Goal: Information Seeking & Learning: Learn about a topic

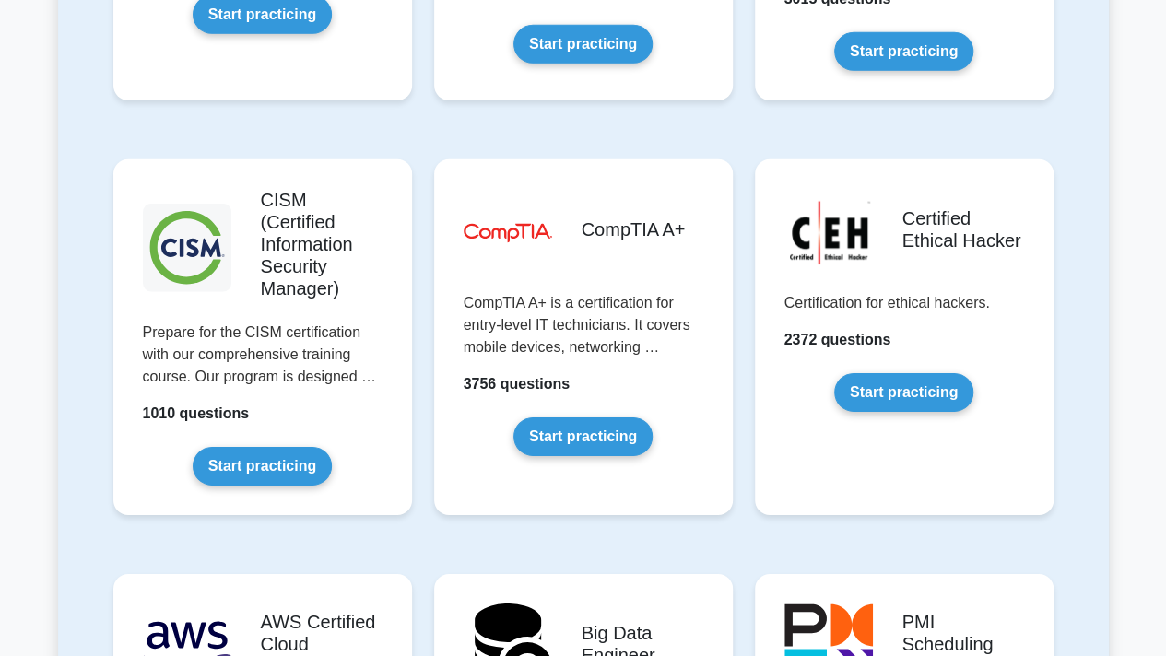
scroll to position [2762, 0]
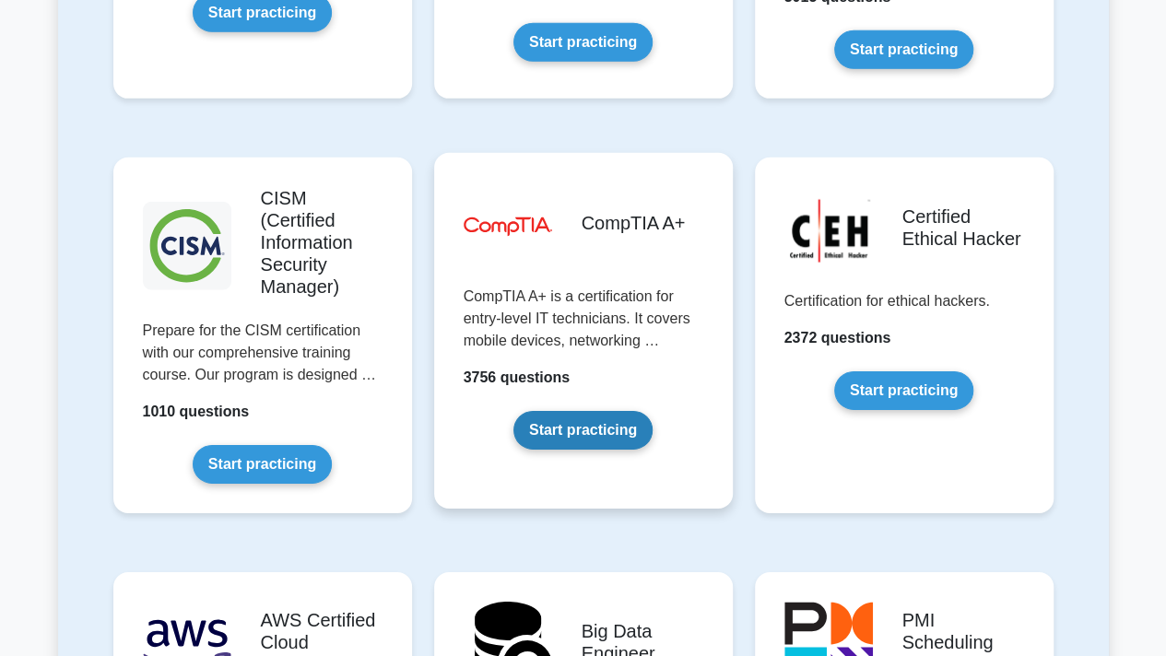
click at [571, 411] on link "Start practicing" at bounding box center [582, 430] width 139 height 39
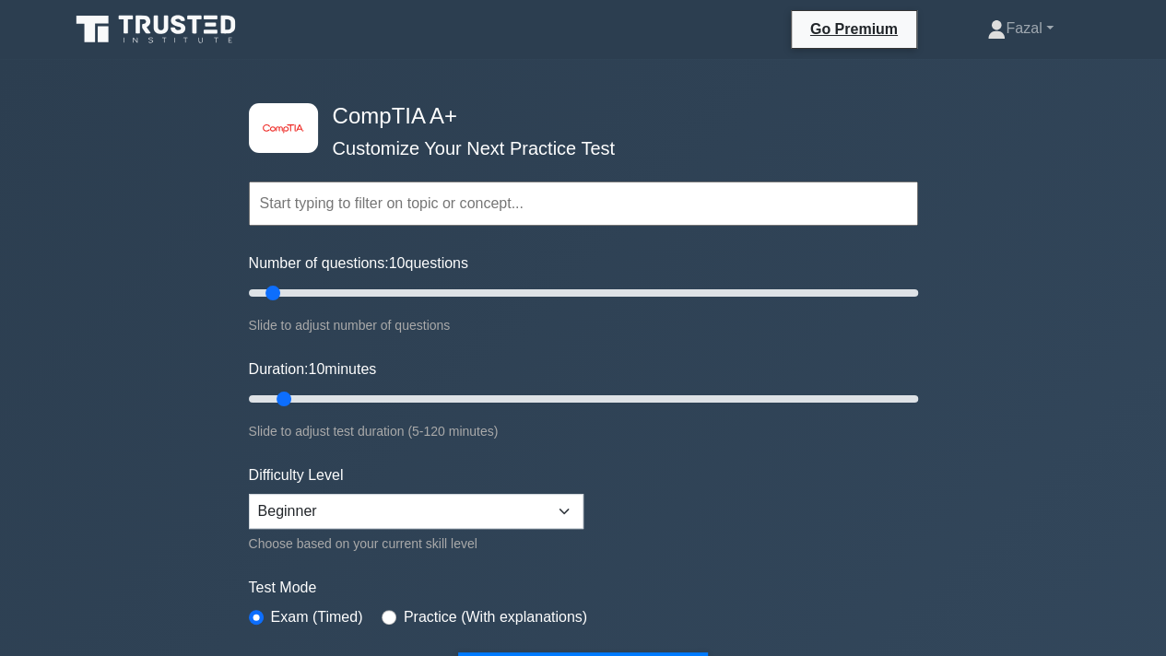
click at [506, 209] on input "text" at bounding box center [583, 204] width 669 height 44
click at [549, 120] on h4 "CompTIA A+" at bounding box center [576, 116] width 502 height 27
click at [496, 200] on input "text" at bounding box center [583, 204] width 669 height 44
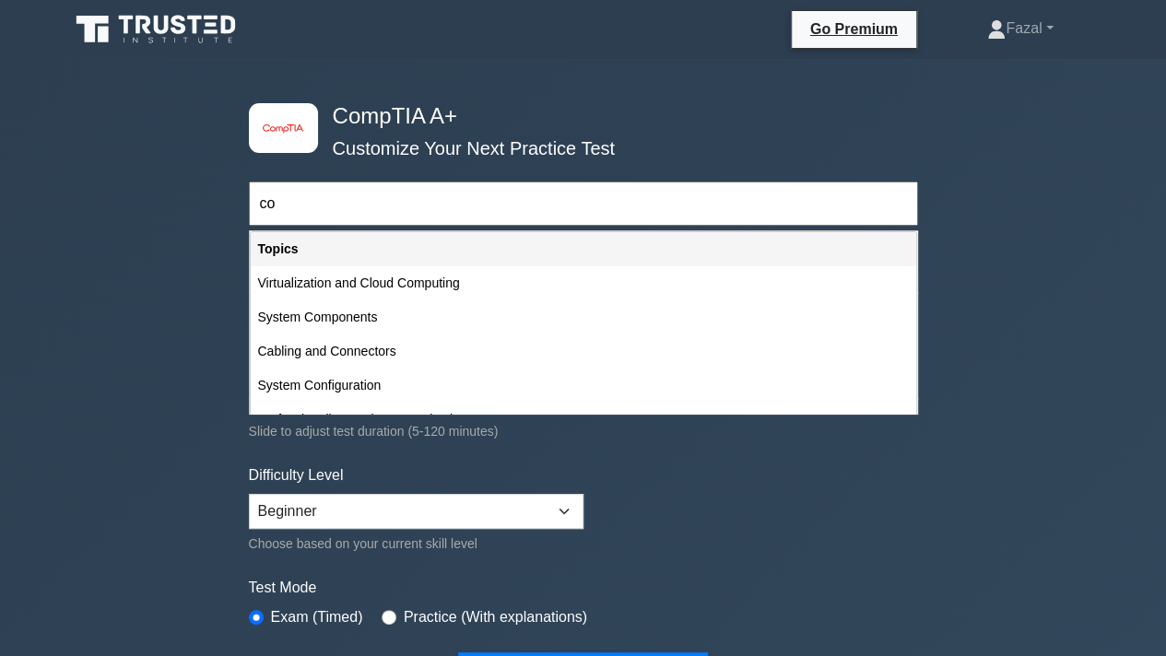
type input "c"
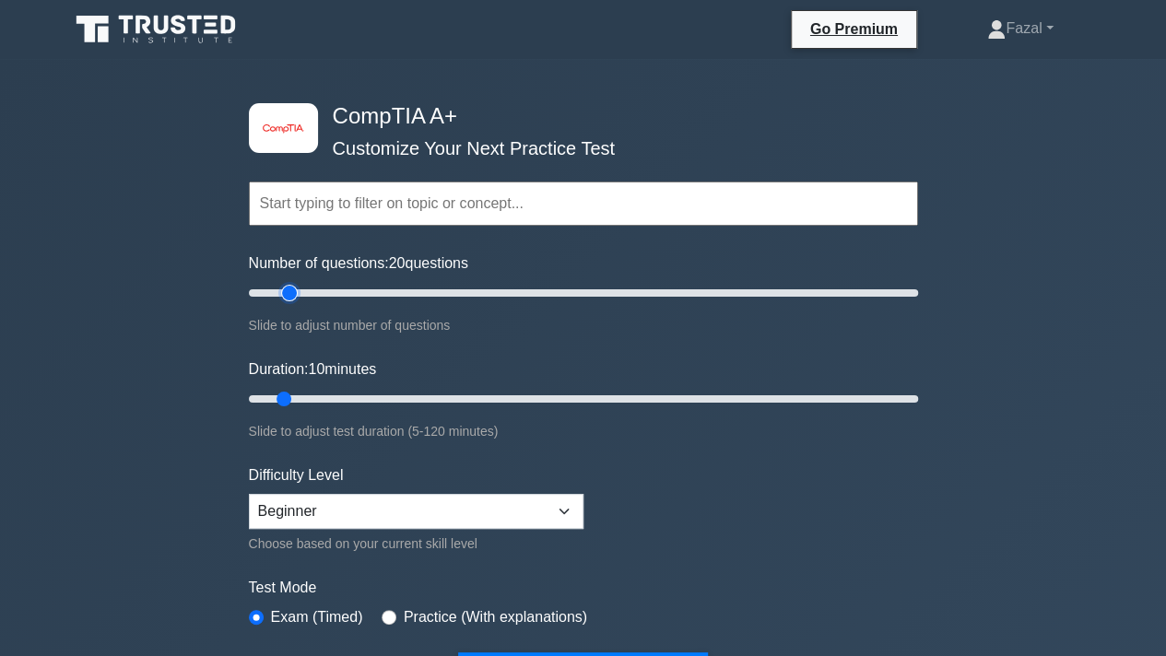
type input "10"
drag, startPoint x: 373, startPoint y: 288, endPoint x: 267, endPoint y: 292, distance: 106.1
click at [267, 292] on input "Number of questions: 10 questions" at bounding box center [583, 293] width 669 height 22
click at [312, 403] on input "Duration: 15 minutes" at bounding box center [583, 399] width 669 height 22
drag, startPoint x: 312, startPoint y: 403, endPoint x: 476, endPoint y: 409, distance: 163.2
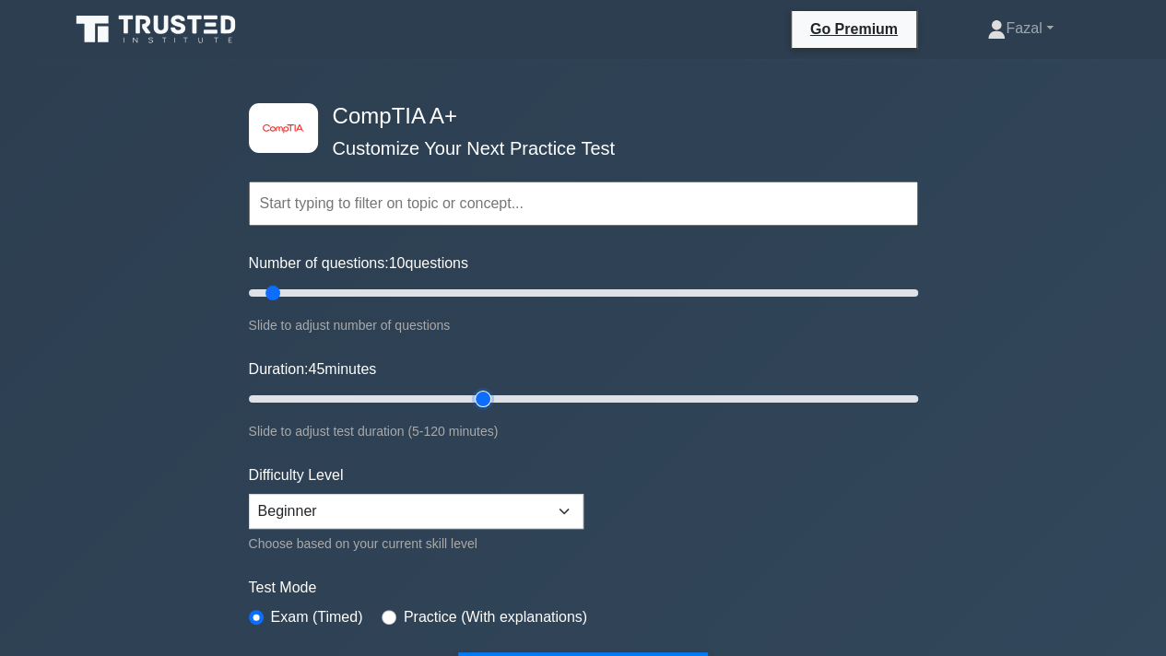
type input "45"
click at [476, 409] on input "Duration: 45 minutes" at bounding box center [583, 399] width 669 height 22
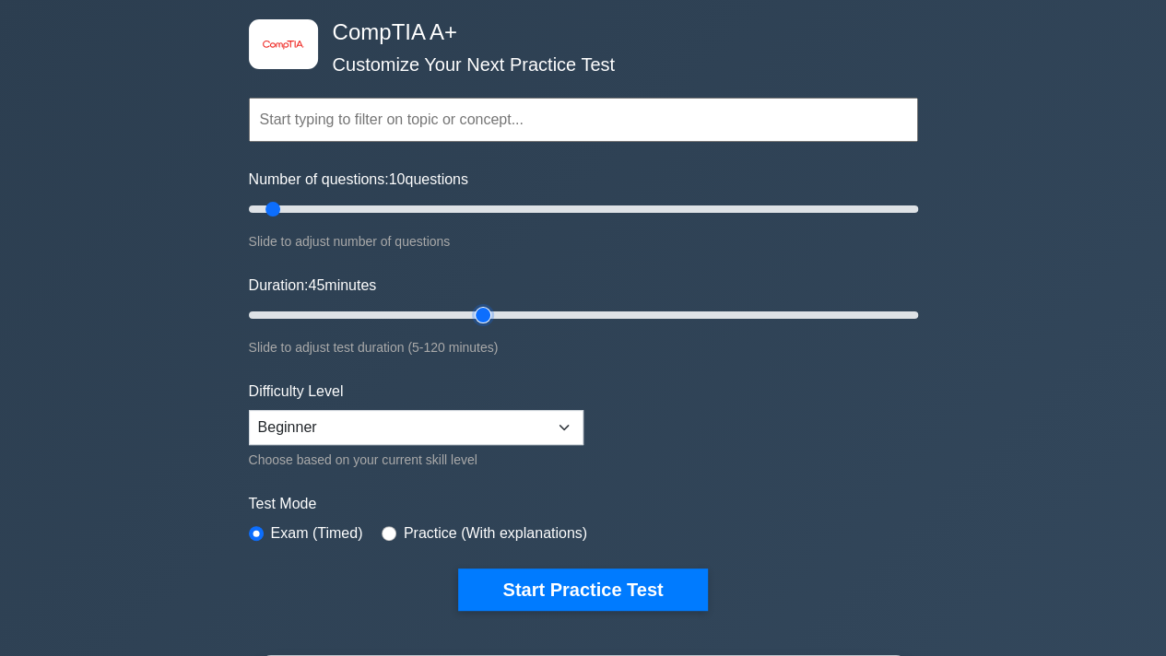
scroll to position [101, 0]
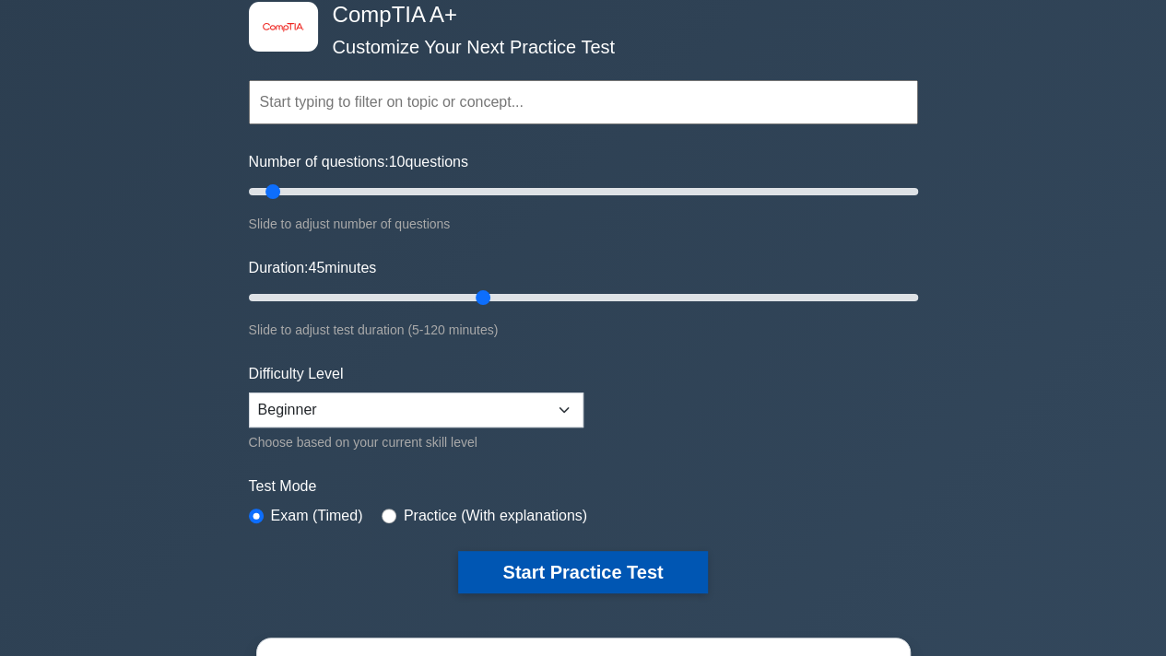
click at [567, 578] on button "Start Practice Test" at bounding box center [582, 572] width 249 height 42
